Goal: Task Accomplishment & Management: Use online tool/utility

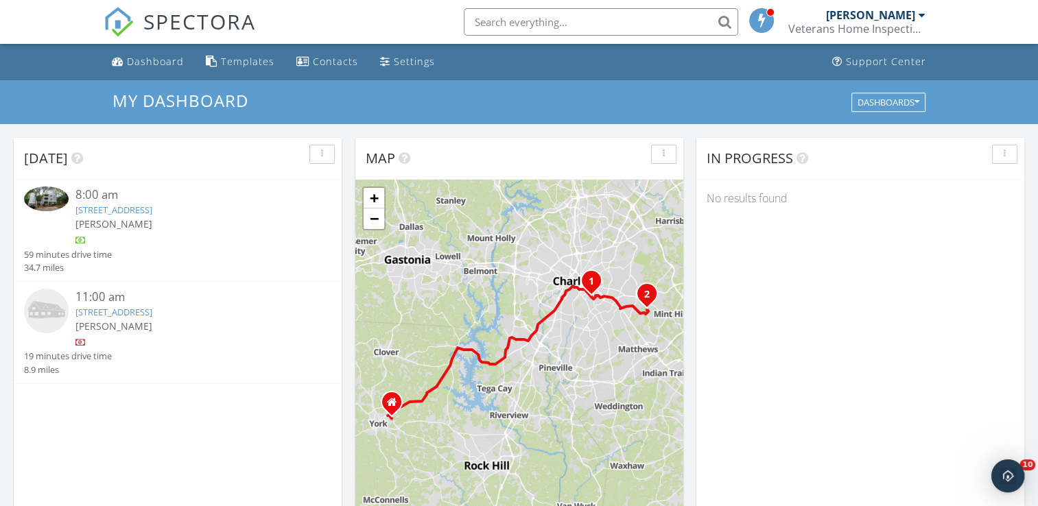
click at [152, 314] on link "[STREET_ADDRESS]" at bounding box center [113, 312] width 77 height 12
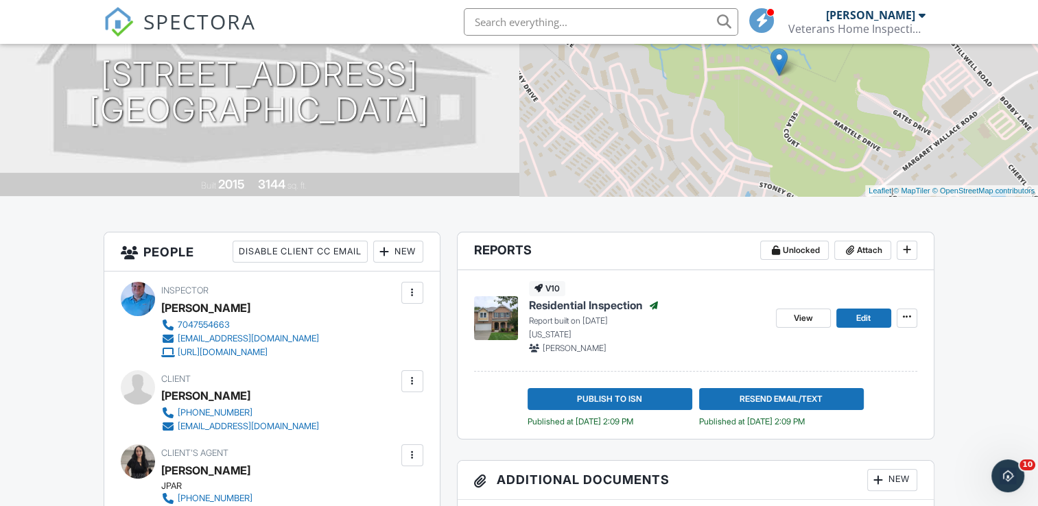
scroll to position [176, 0]
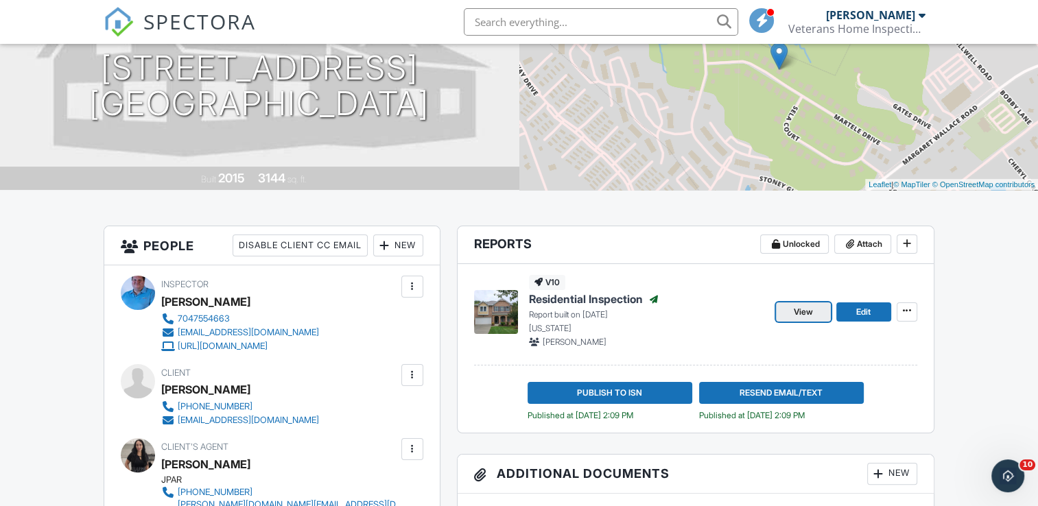
click at [812, 315] on span "View" at bounding box center [802, 312] width 19 height 14
